Goal: Transaction & Acquisition: Purchase product/service

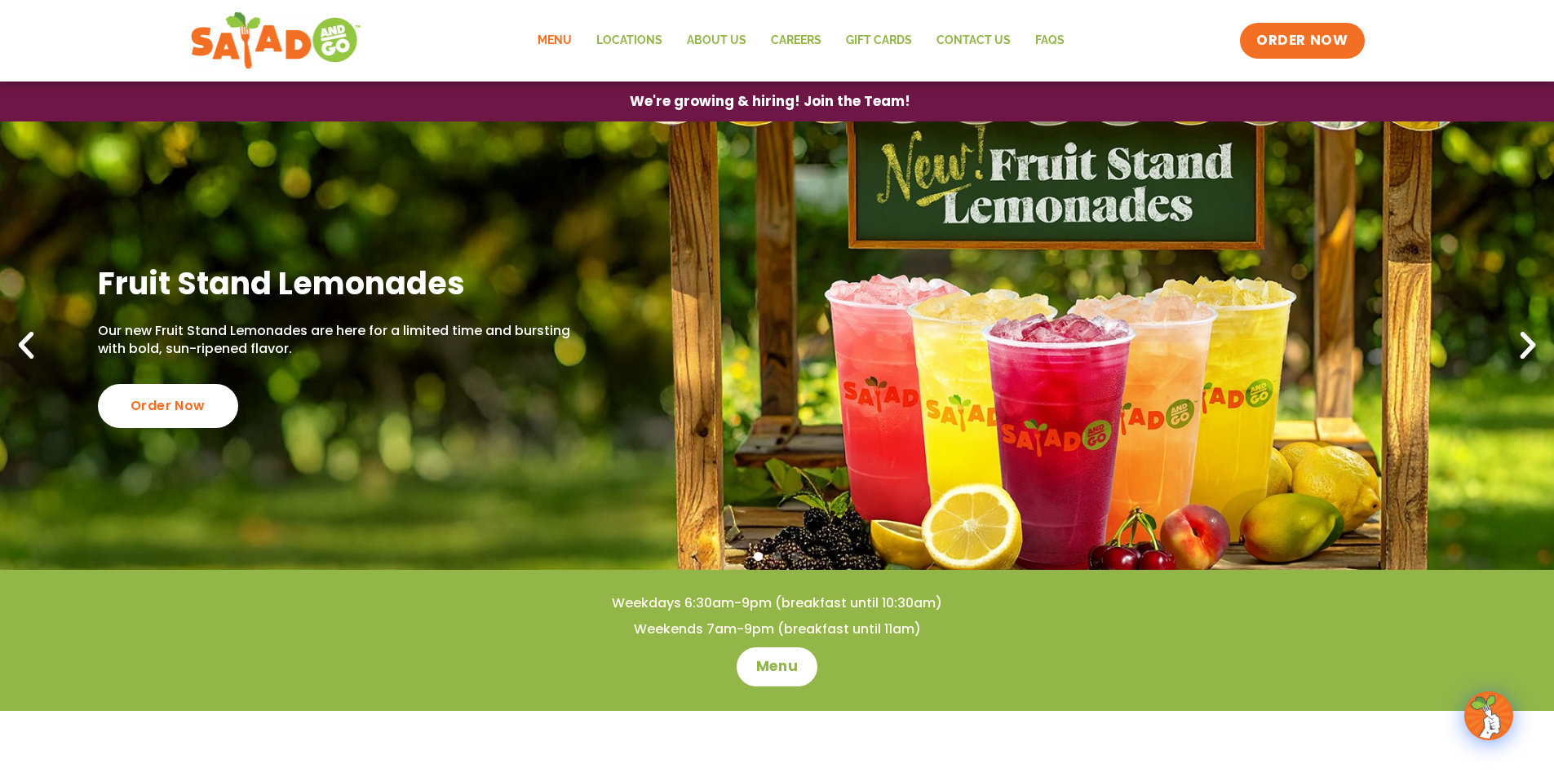
click at [580, 38] on link "Menu" at bounding box center [554, 41] width 59 height 38
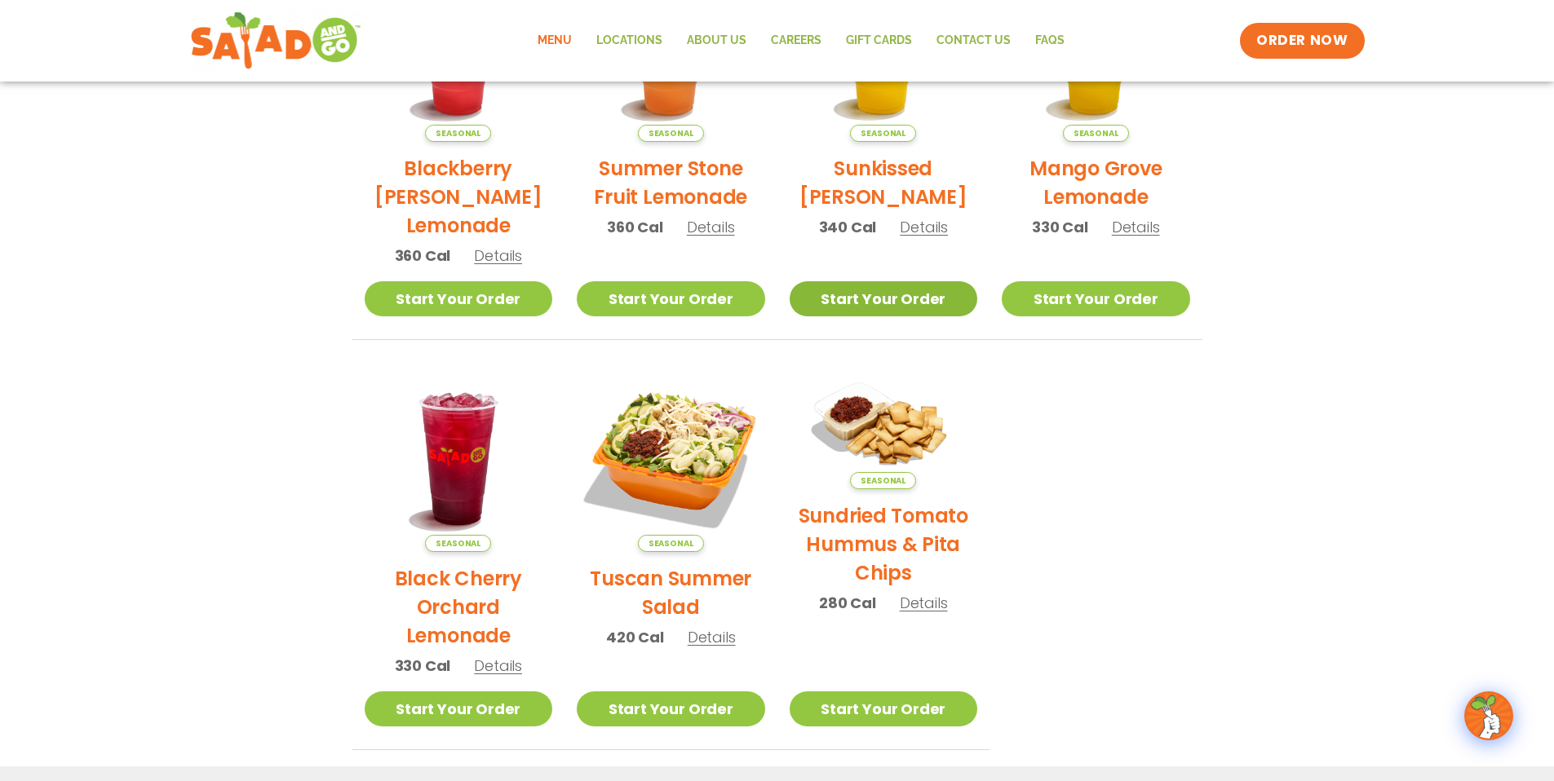
scroll to position [666, 0]
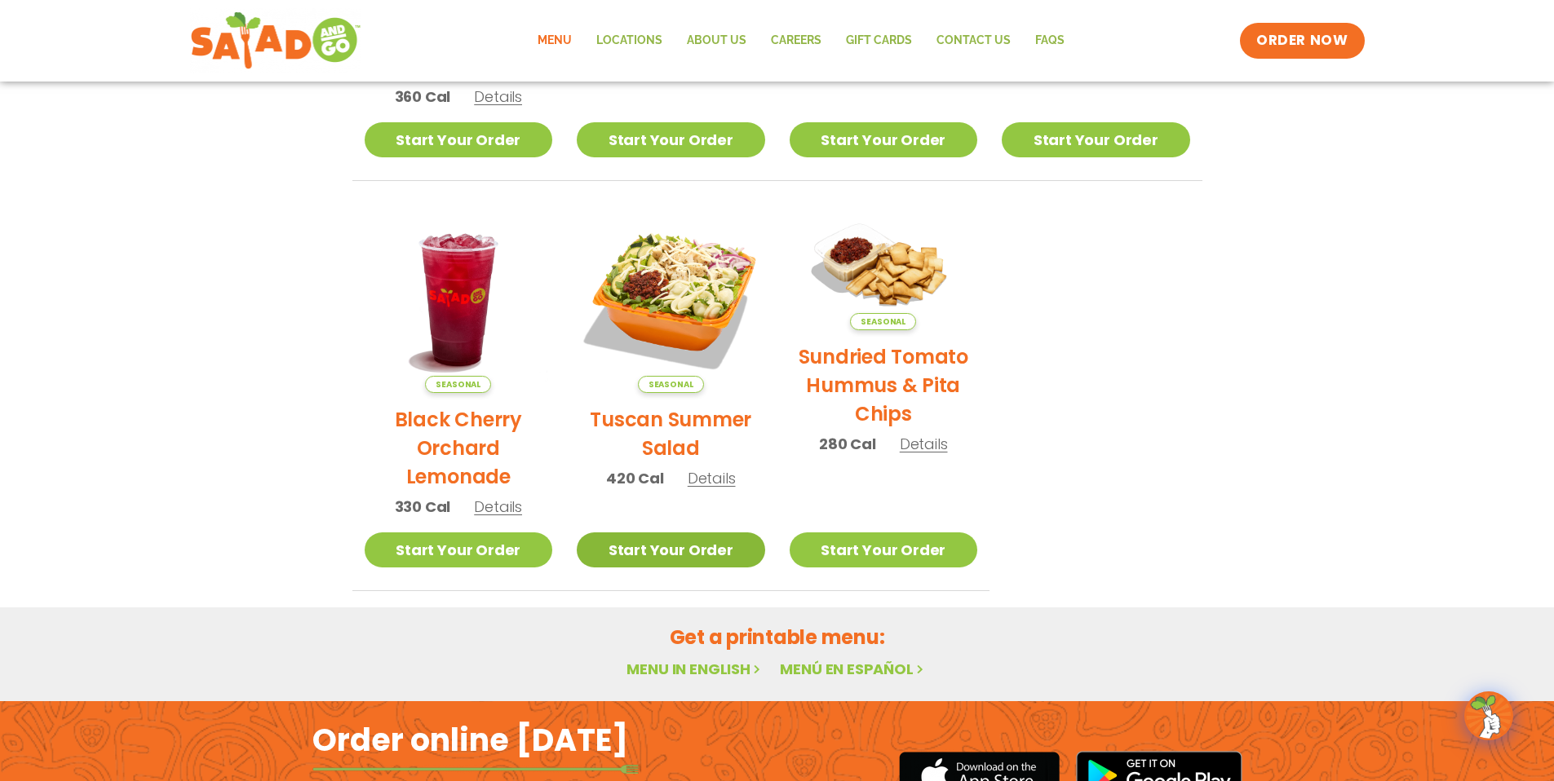
click at [676, 545] on link "Start Your Order" at bounding box center [671, 550] width 188 height 35
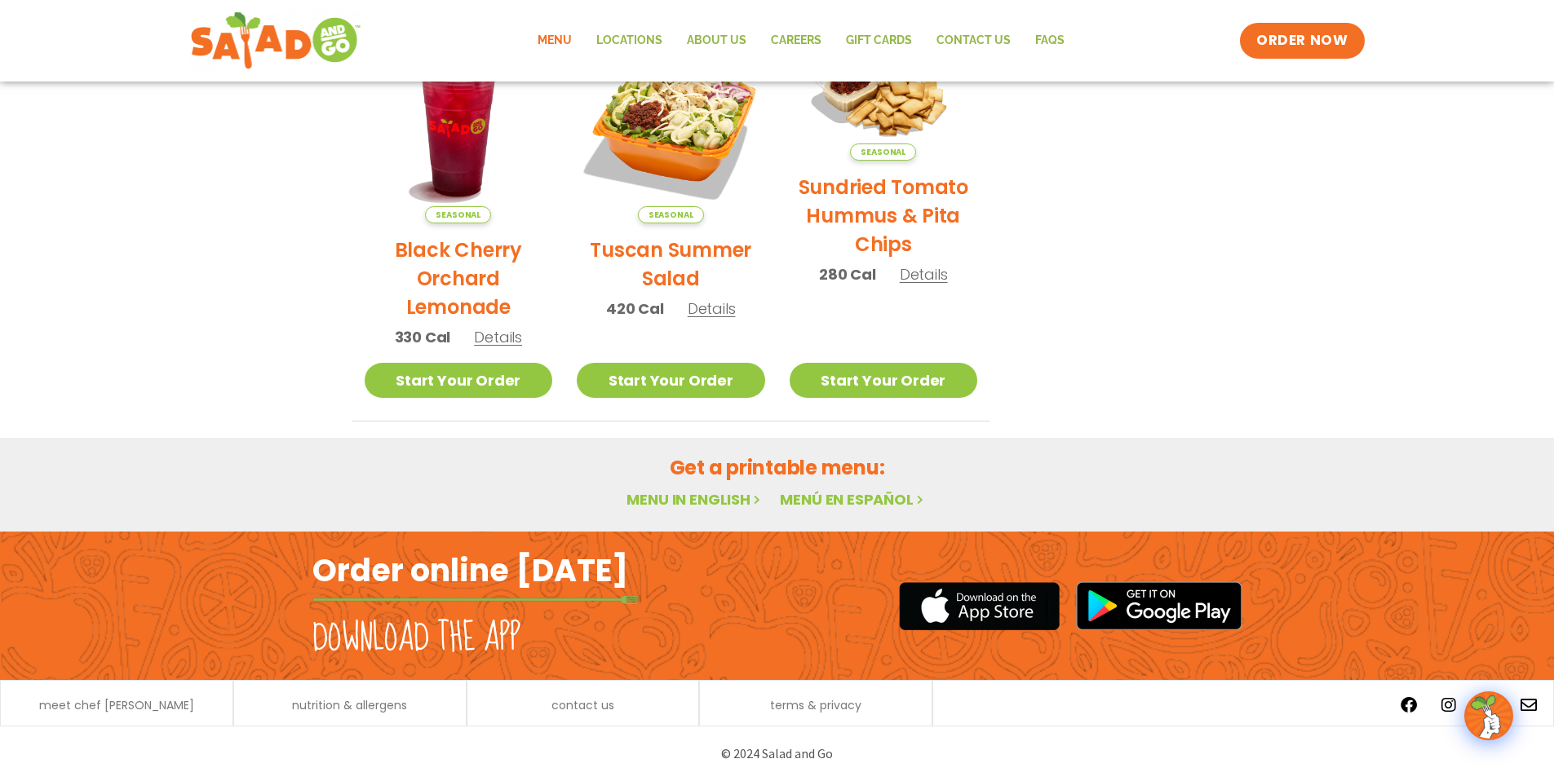
scroll to position [0, 0]
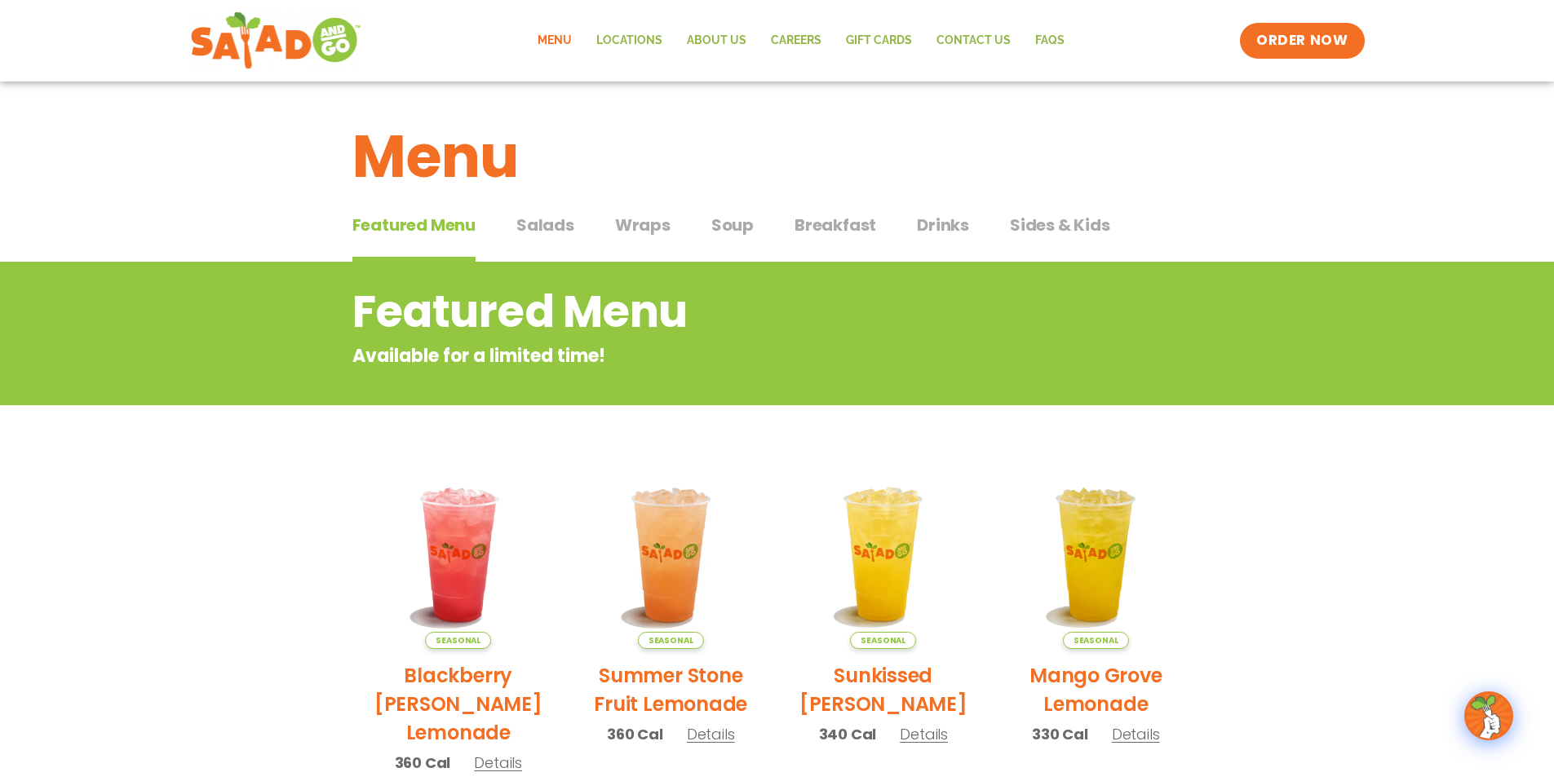
click at [556, 226] on span "Salads" at bounding box center [545, 225] width 58 height 24
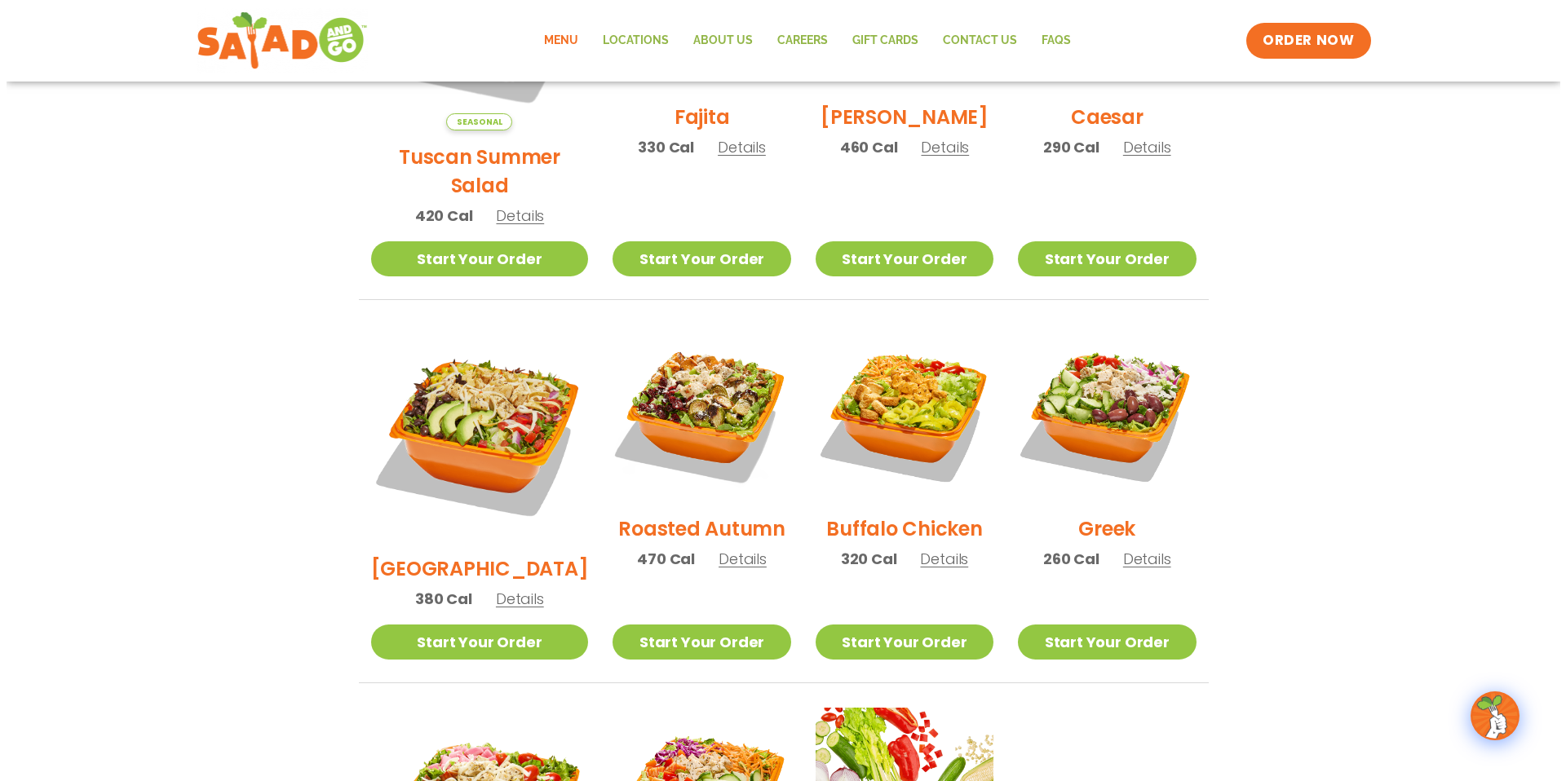
scroll to position [880, 0]
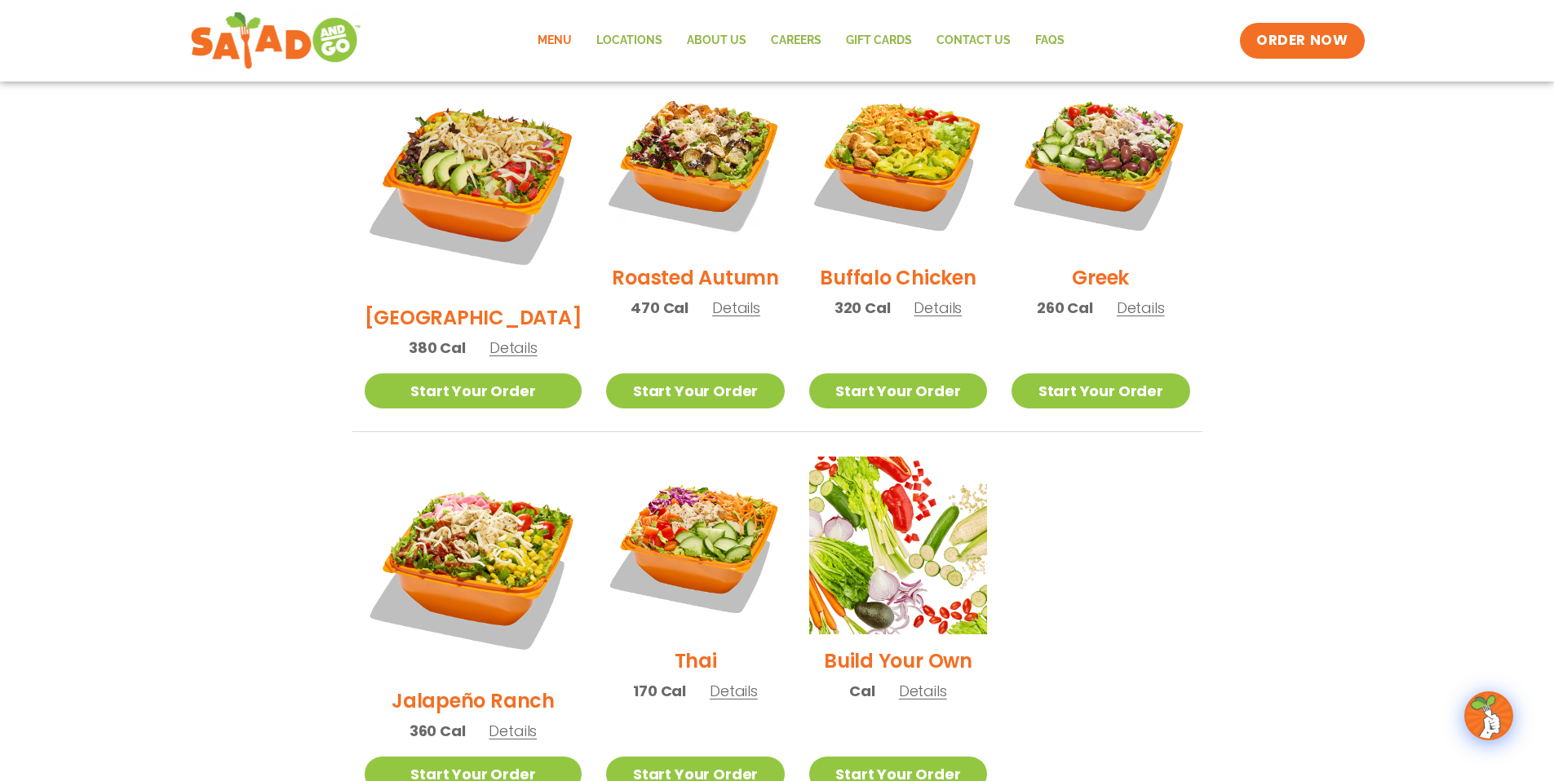
click at [710, 681] on span "Details" at bounding box center [734, 691] width 48 height 20
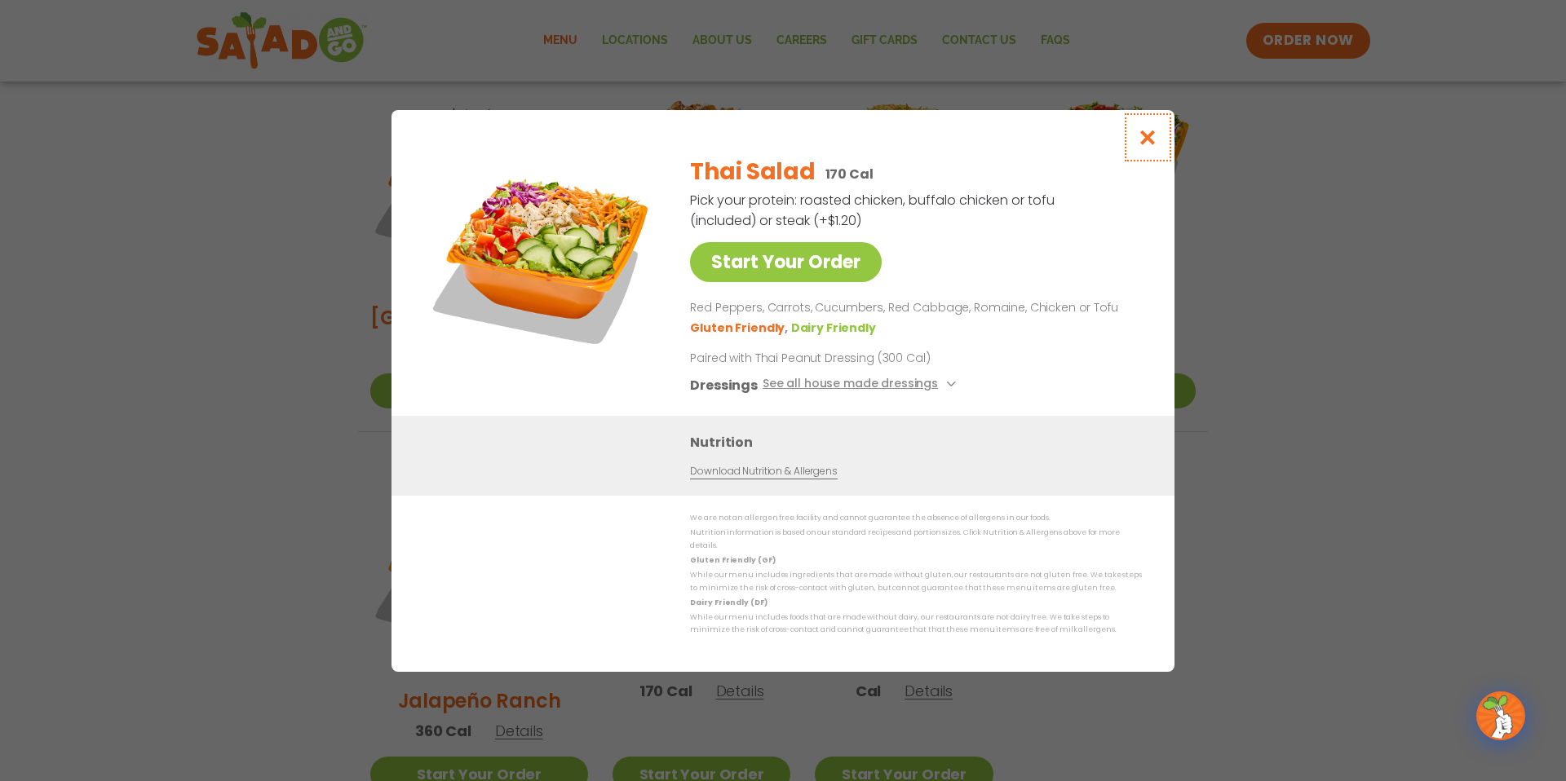
click at [1159, 137] on button "Close modal" at bounding box center [1147, 137] width 53 height 55
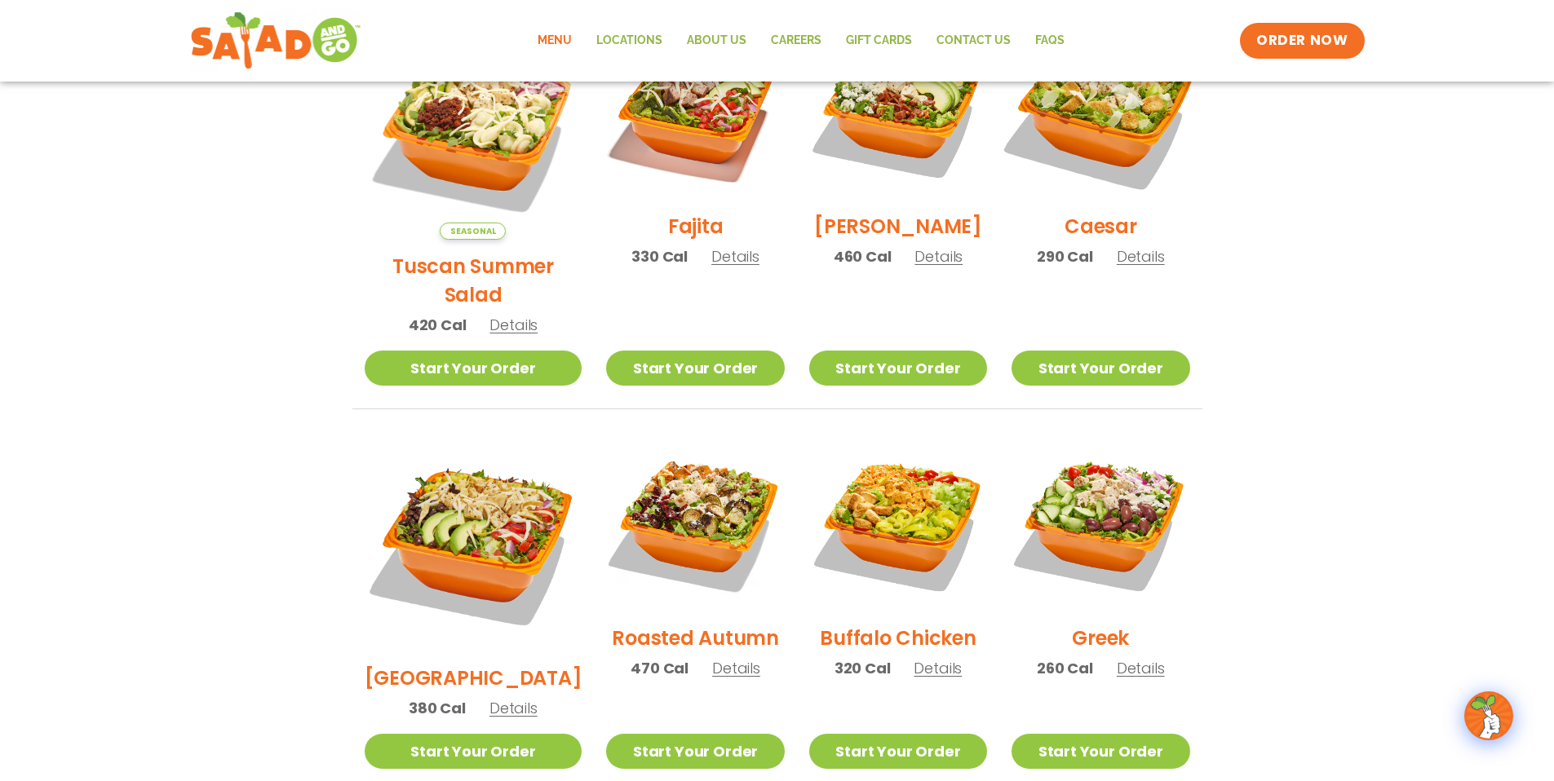
scroll to position [273, 0]
